Goal: Find contact information: Find contact information

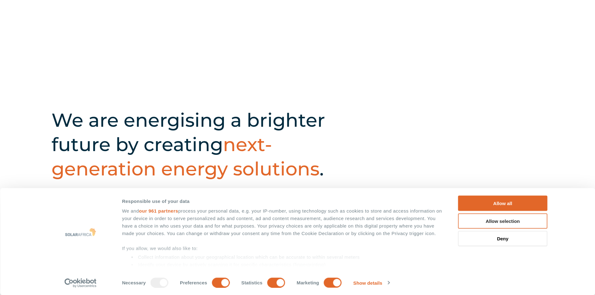
scroll to position [281, 0]
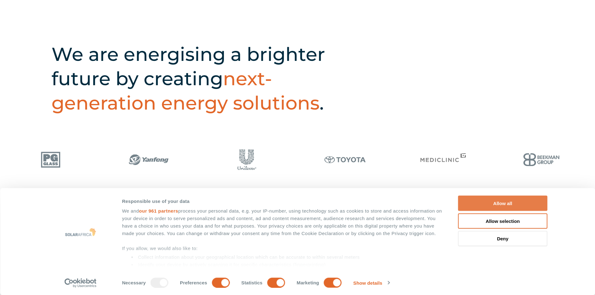
click at [511, 204] on button "Allow all" at bounding box center [502, 203] width 89 height 15
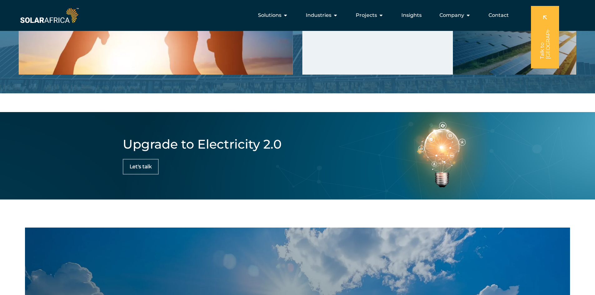
scroll to position [1800, 0]
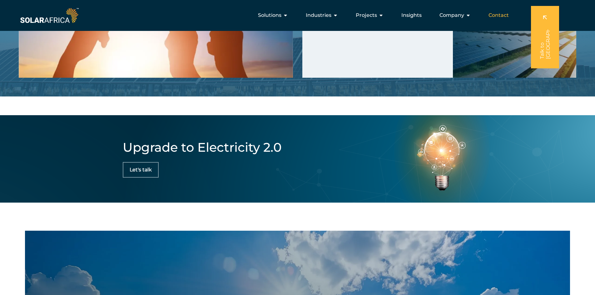
click at [508, 13] on span "Contact" at bounding box center [499, 15] width 20 height 7
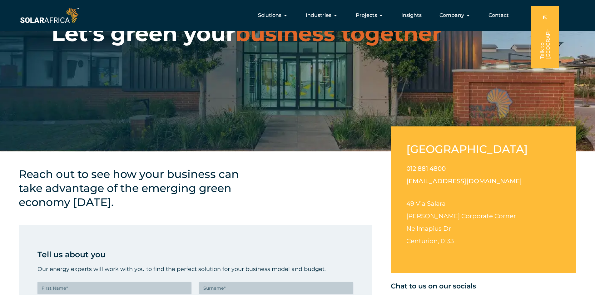
scroll to position [62, 0]
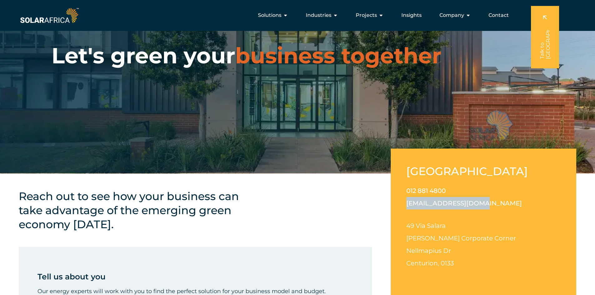
drag, startPoint x: 467, startPoint y: 201, endPoint x: 390, endPoint y: 202, distance: 77.2
copy link "[EMAIL_ADDRESS][DOMAIN_NAME]"
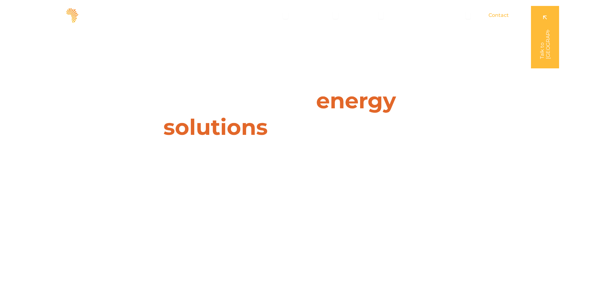
click at [494, 16] on span "Contact" at bounding box center [499, 15] width 20 height 7
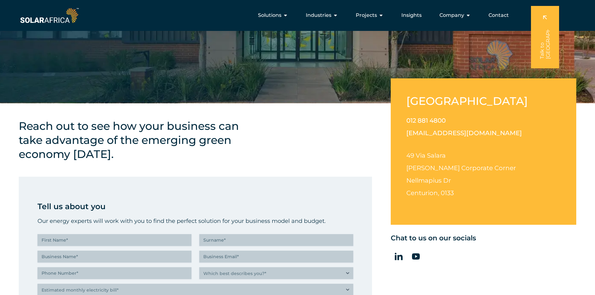
scroll to position [125, 0]
